Goal: Task Accomplishment & Management: Use online tool/utility

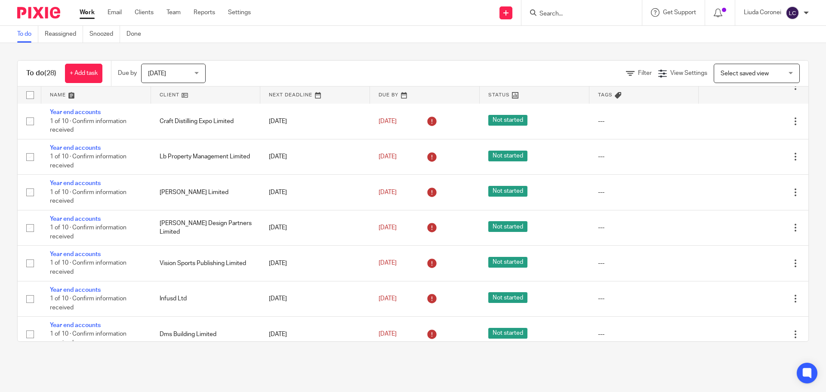
scroll to position [516, 0]
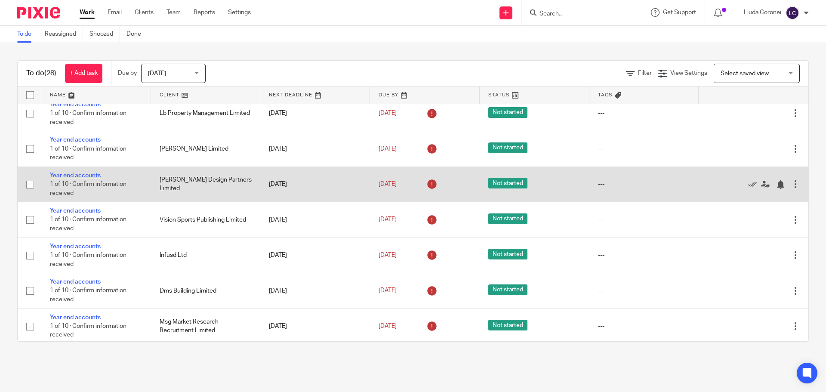
click at [83, 174] on link "Year end accounts" at bounding box center [75, 175] width 51 height 6
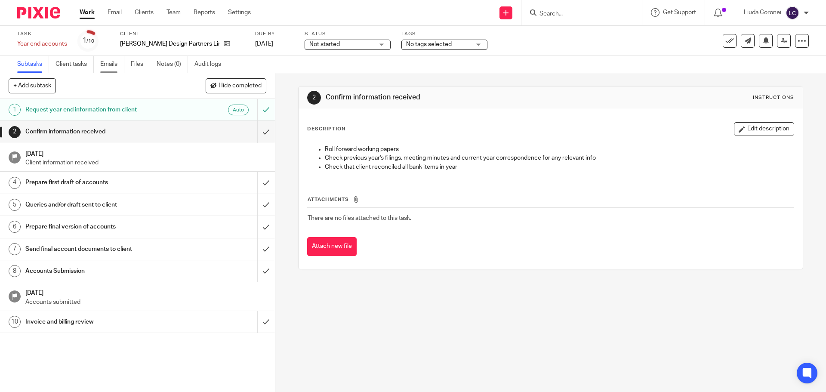
click at [107, 63] on link "Emails" at bounding box center [112, 64] width 24 height 17
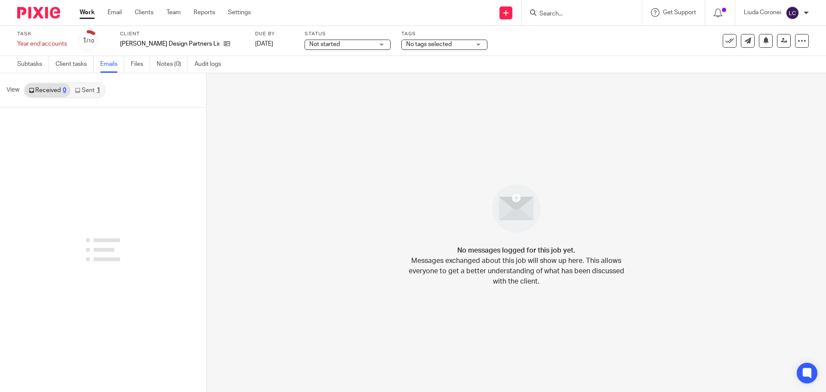
click at [85, 88] on link "Sent 1" at bounding box center [88, 90] width 34 height 14
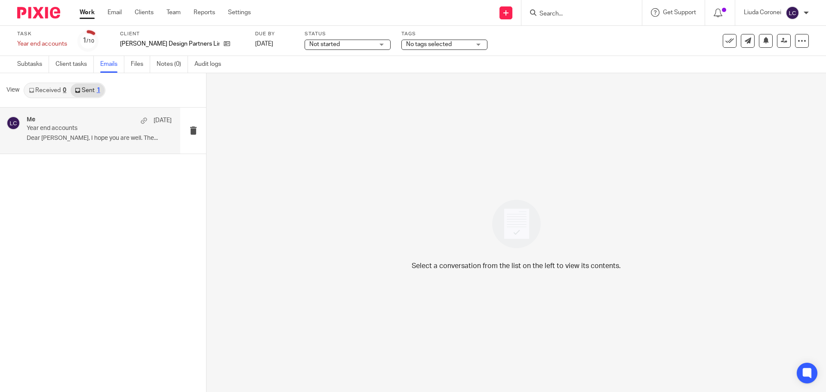
click at [98, 123] on div "Me 30 Apr" at bounding box center [99, 120] width 145 height 9
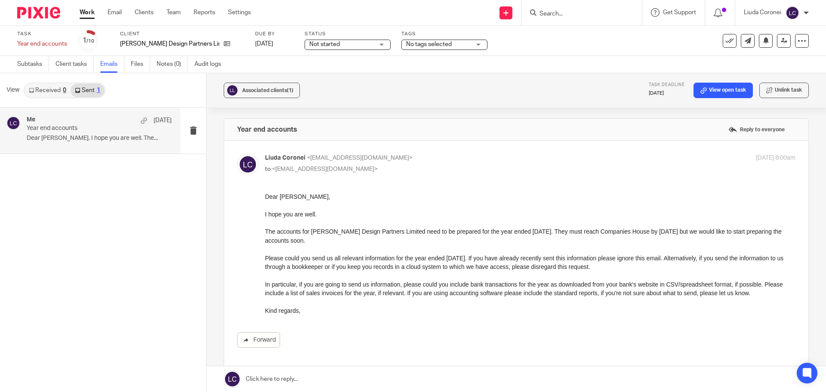
drag, startPoint x: 528, startPoint y: 391, endPoint x: 270, endPoint y: 236, distance: 301.0
drag, startPoint x: 265, startPoint y: 197, endPoint x: 296, endPoint y: 261, distance: 71.0
click at [299, 239] on p "The accounts for Liley Design Partners Limited need to be prepared for the year…" at bounding box center [530, 236] width 530 height 18
drag, startPoint x: 265, startPoint y: 195, endPoint x: 291, endPoint y: 243, distance: 54.8
click at [291, 240] on p "The accounts for Liley Design Partners Limited need to be prepared for the year…" at bounding box center [530, 236] width 530 height 18
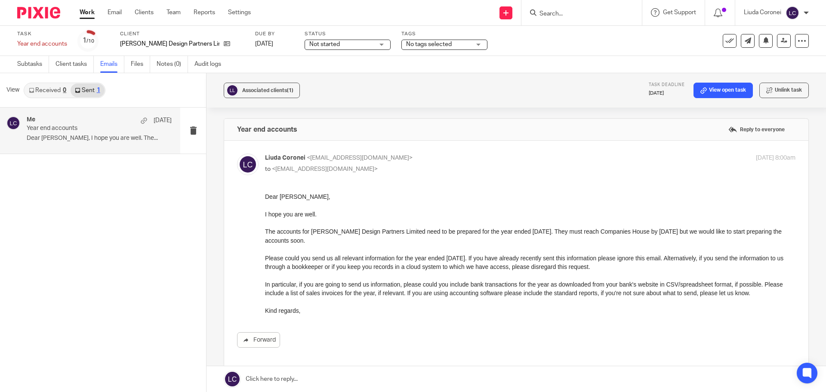
click at [292, 240] on p "The accounts for Liley Design Partners Limited need to be prepared for the year…" at bounding box center [530, 236] width 530 height 18
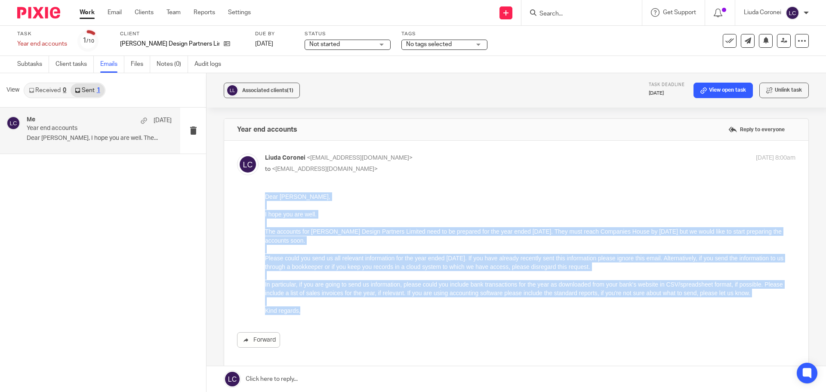
drag, startPoint x: 265, startPoint y: 195, endPoint x: 332, endPoint y: 312, distance: 135.4
click at [328, 309] on div "Dear Ruth, I hope you are well. The accounts for Liley Design Partners Limited …" at bounding box center [530, 253] width 530 height 123
copy div "Dear Ruth, I hope you are well. The accounts for Liley Design Partners Limited …"
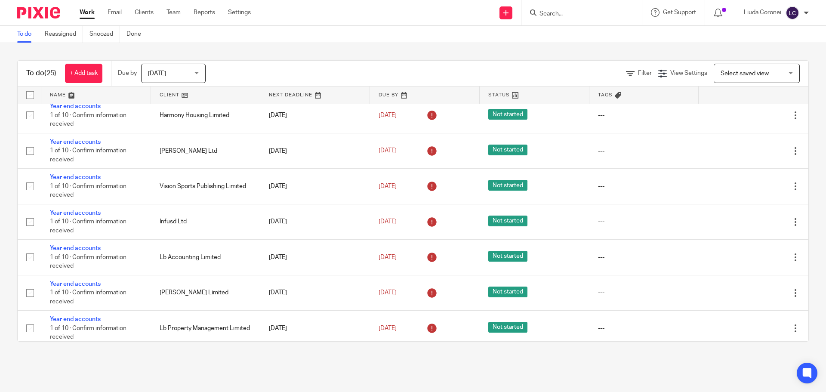
scroll to position [301, 0]
